Goal: Task Accomplishment & Management: Use online tool/utility

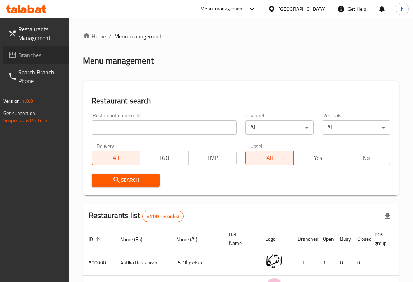
click at [27, 53] on span "Branches" at bounding box center [40, 55] width 45 height 9
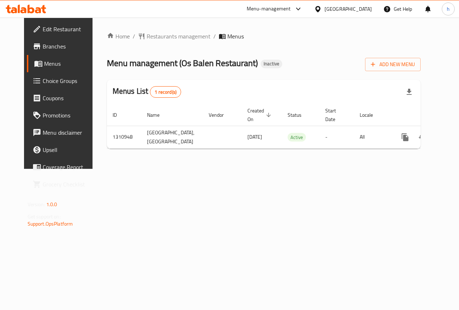
scroll to position [0, 3]
click at [415, 64] on span "Add New Menu" at bounding box center [393, 64] width 44 height 9
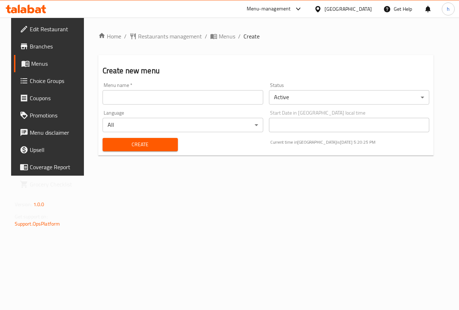
click at [195, 94] on input "text" at bounding box center [183, 97] width 161 height 14
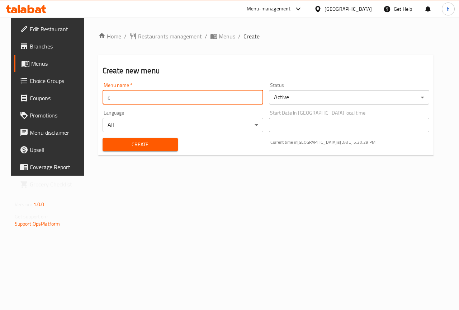
type input "choibewon"
click at [135, 148] on span "Create" at bounding box center [140, 144] width 64 height 9
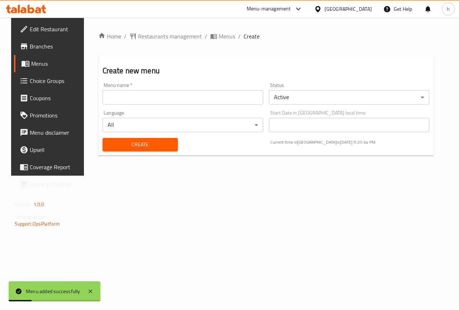
click at [31, 64] on span "Menus" at bounding box center [56, 63] width 51 height 9
